Goal: Task Accomplishment & Management: Manage account settings

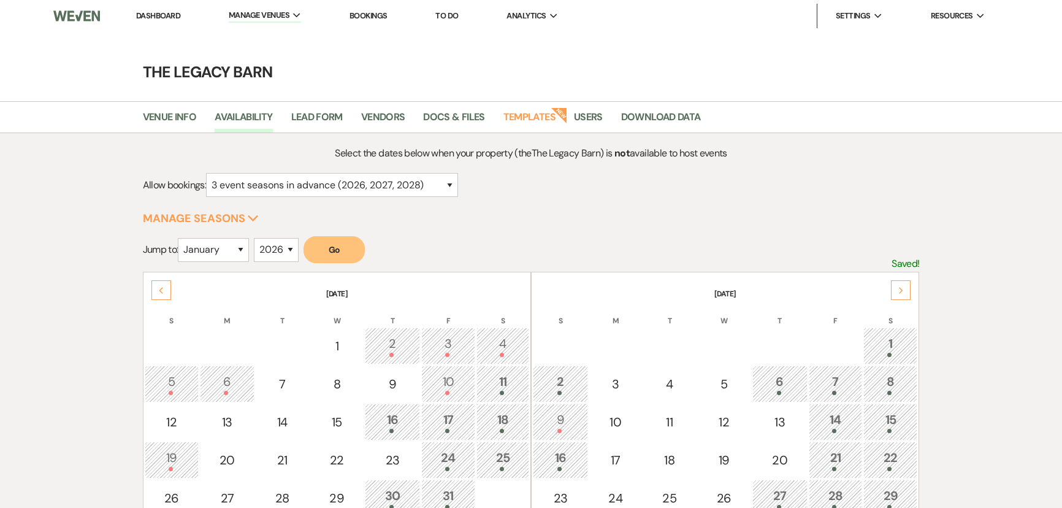
select select "3"
select select "2026"
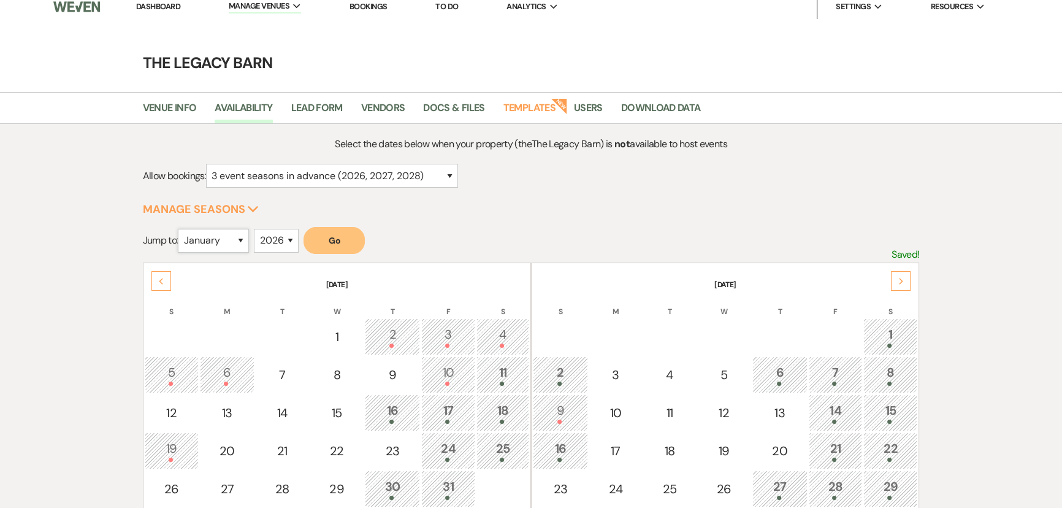
click at [237, 237] on select "January February March April May June July August September October November De…" at bounding box center [213, 241] width 71 height 24
select select "8"
click at [181, 229] on select "January February March April May June July August September October November De…" at bounding box center [213, 241] width 71 height 24
click at [289, 235] on select "2025 2026 2027 2028 2029" at bounding box center [276, 241] width 45 height 24
select select "2027"
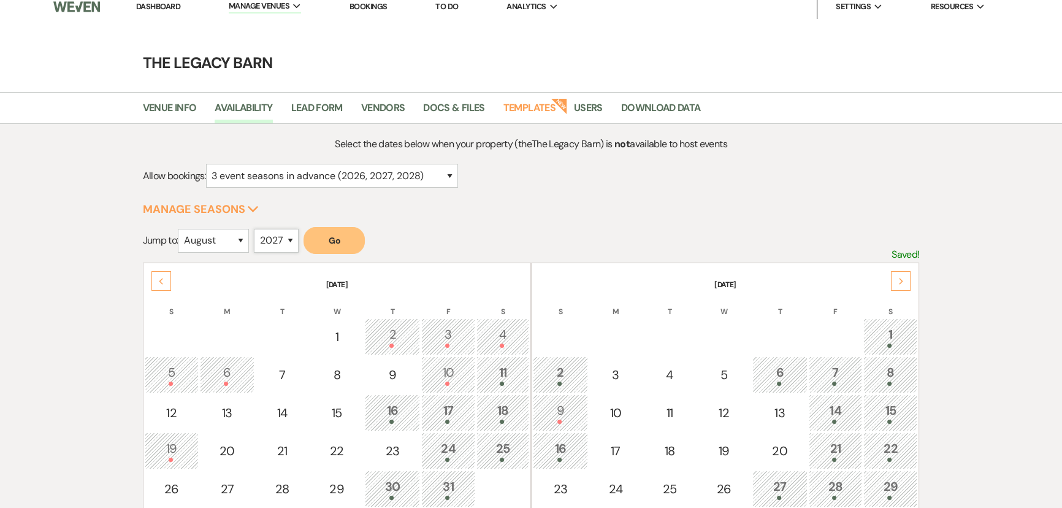
click at [258, 229] on select "2025 2026 2027 2028 2029" at bounding box center [276, 241] width 45 height 24
click at [315, 237] on button "Go" at bounding box center [334, 240] width 61 height 27
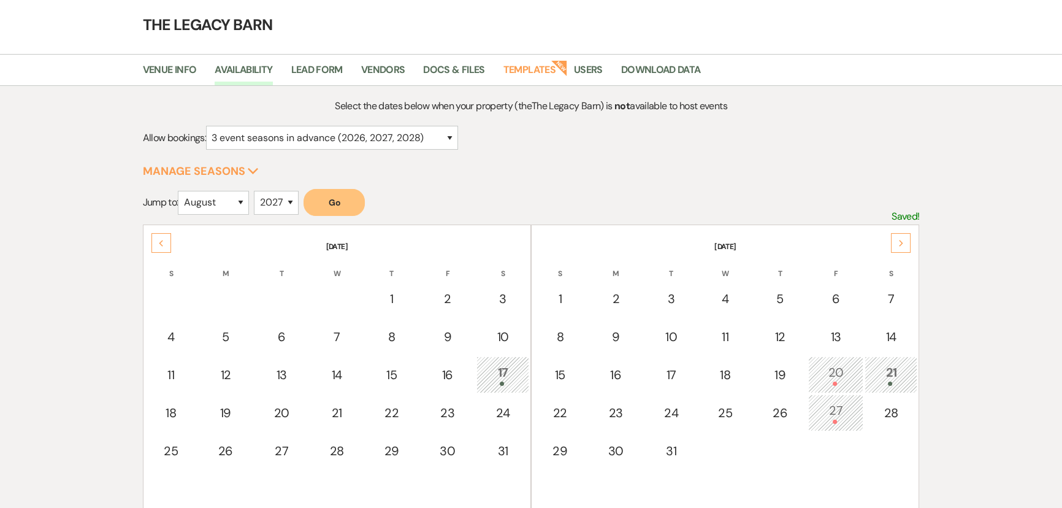
scroll to position [65, 0]
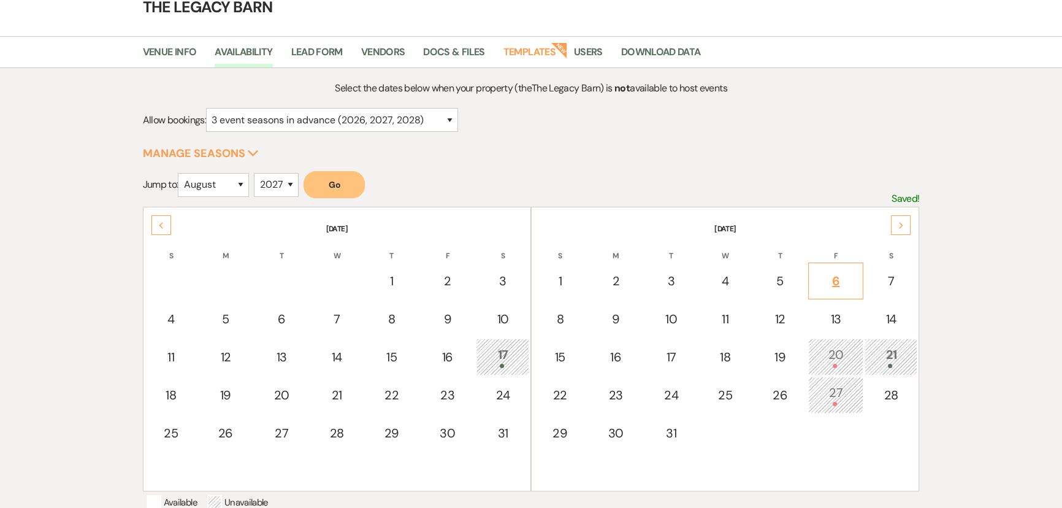
click at [843, 284] on div "6" at bounding box center [836, 281] width 42 height 18
select select "other"
select select "false"
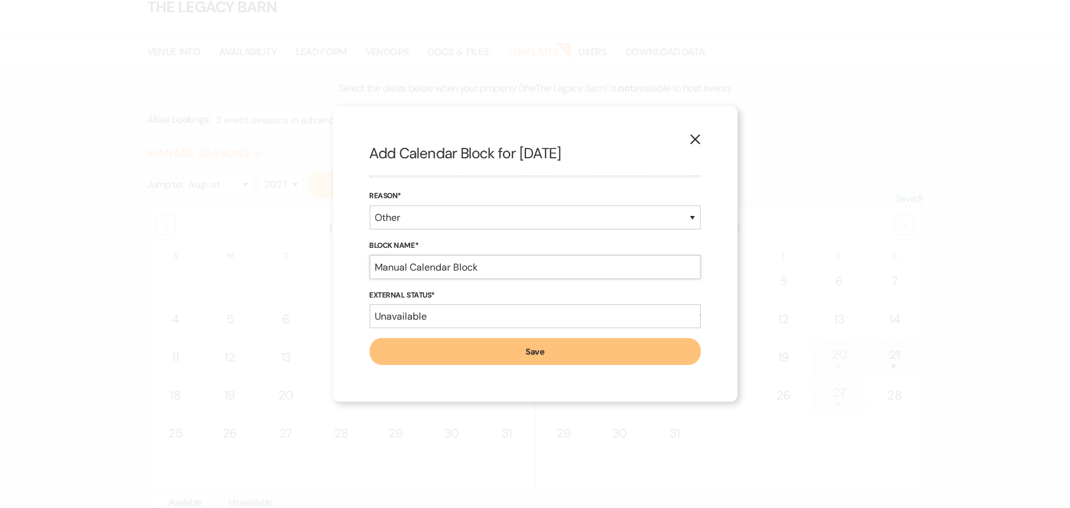
drag, startPoint x: 485, startPoint y: 261, endPoint x: 302, endPoint y: 287, distance: 184.6
click at [302, 287] on div "X Add Calendar Block for [DATE] Reason* Booked Event Hold Other Block Name* Man…" at bounding box center [535, 254] width 1070 height 508
type input "[PERSON_NAME] and [PERSON_NAME]"
click at [432, 342] on button "Save" at bounding box center [535, 351] width 331 height 27
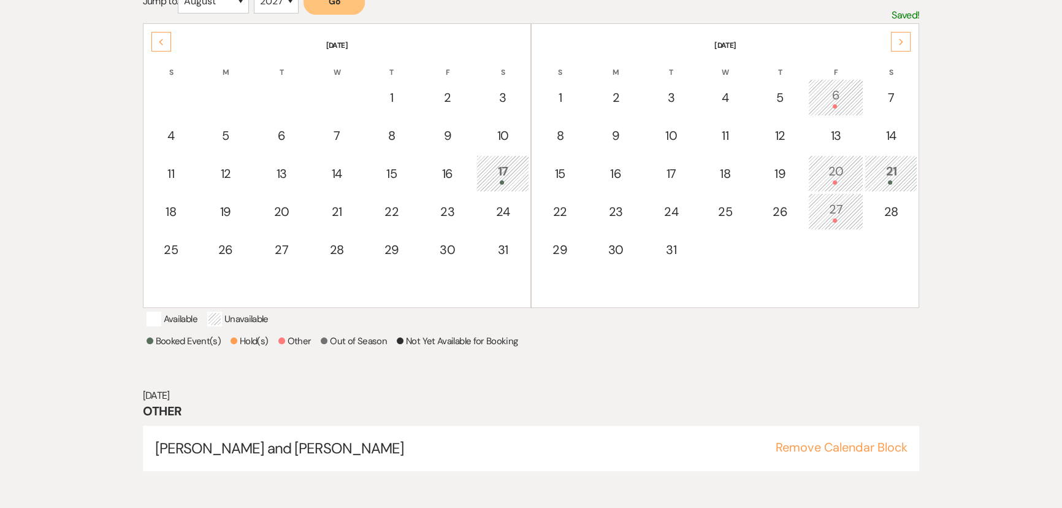
scroll to position [252, 0]
